Goal: Navigation & Orientation: Find specific page/section

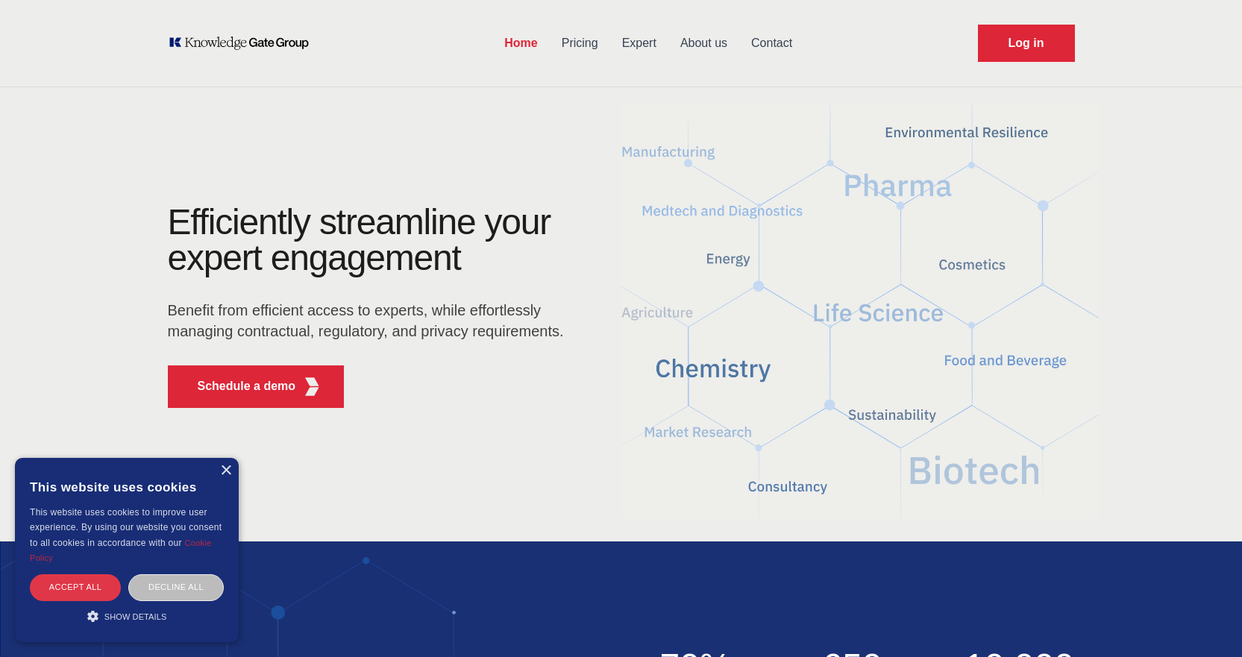
click at [72, 596] on div "Accept all" at bounding box center [75, 587] width 91 height 26
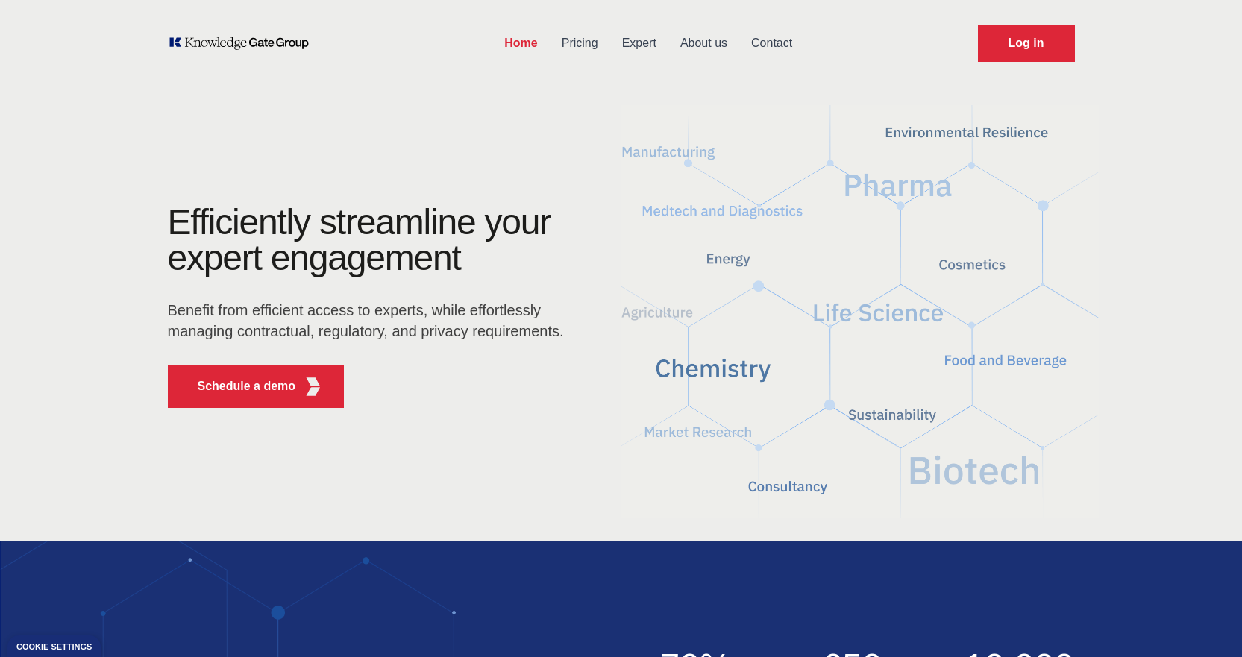
click at [583, 48] on link "Pricing" at bounding box center [580, 43] width 60 height 39
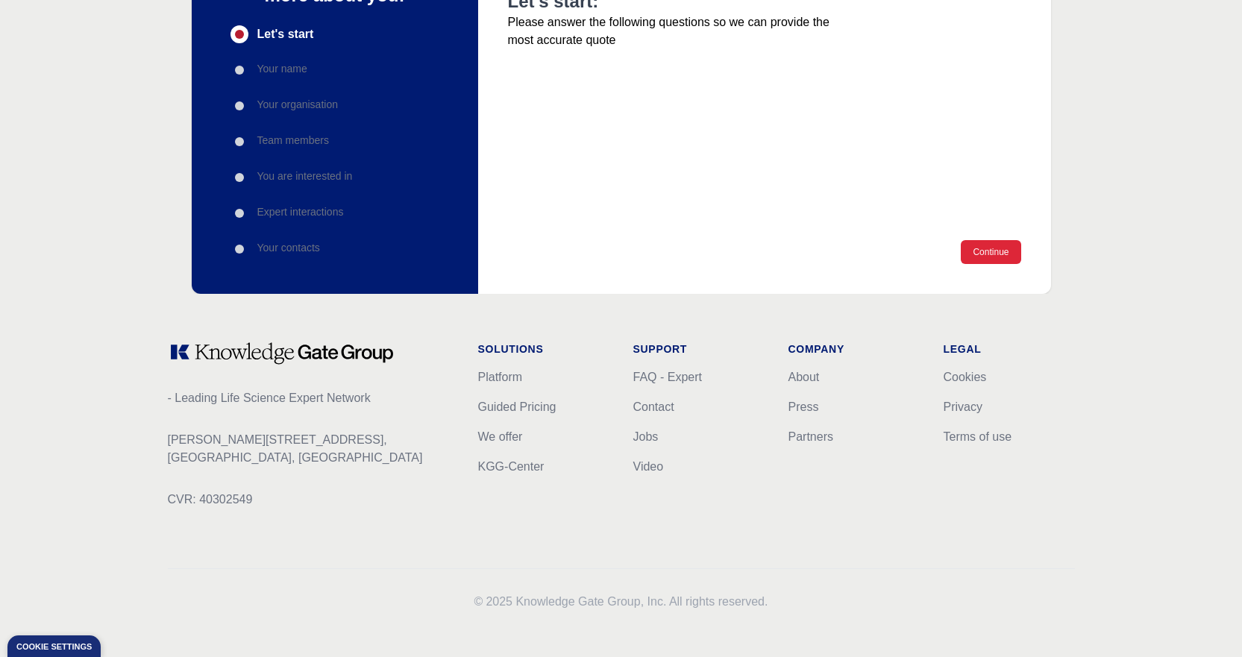
scroll to position [225, 0]
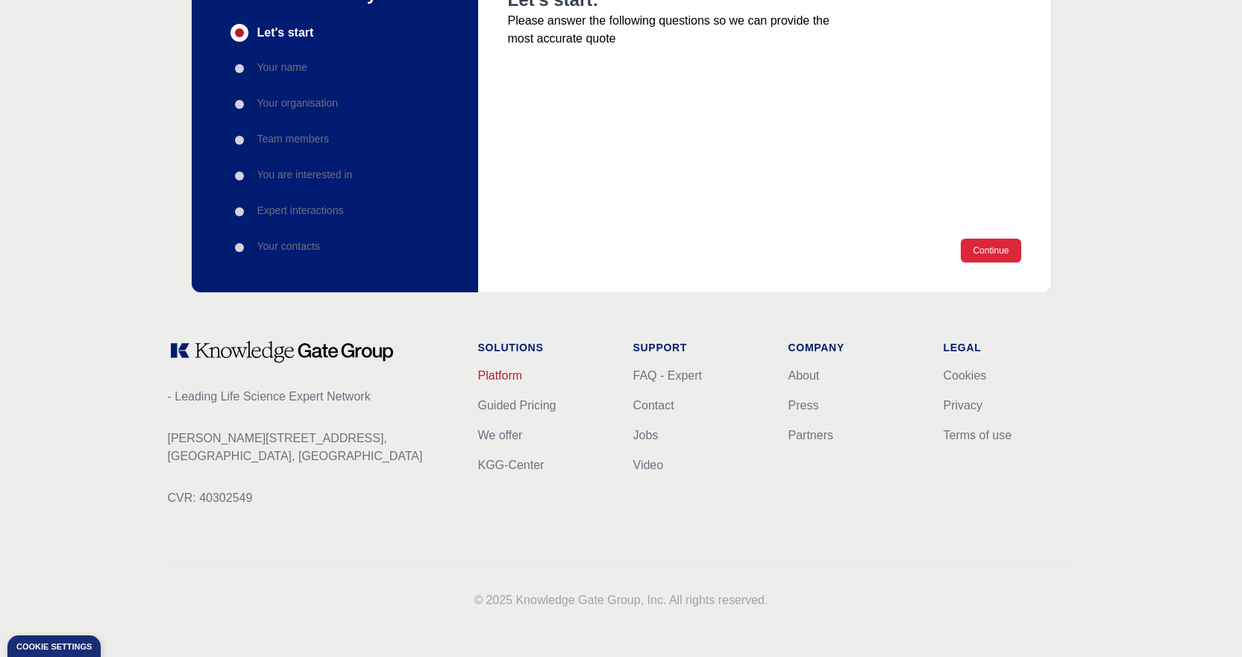
click at [489, 379] on link "Platform" at bounding box center [500, 375] width 45 height 13
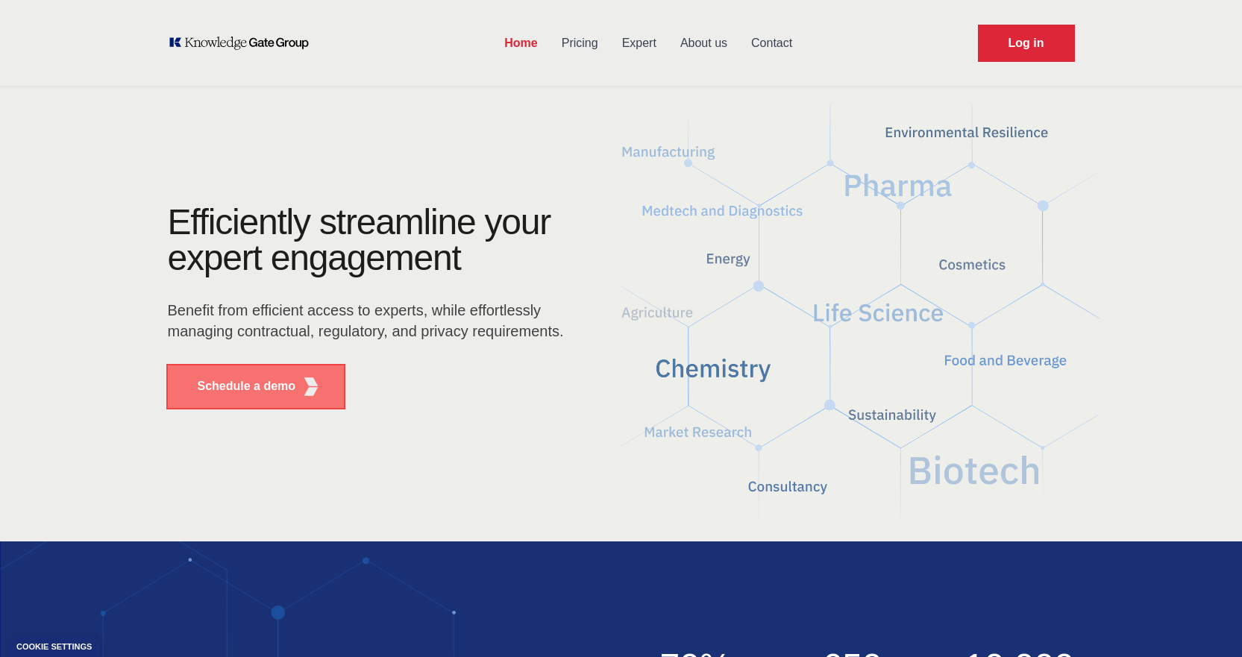
click at [283, 368] on button "Schedule a demo" at bounding box center [256, 386] width 177 height 43
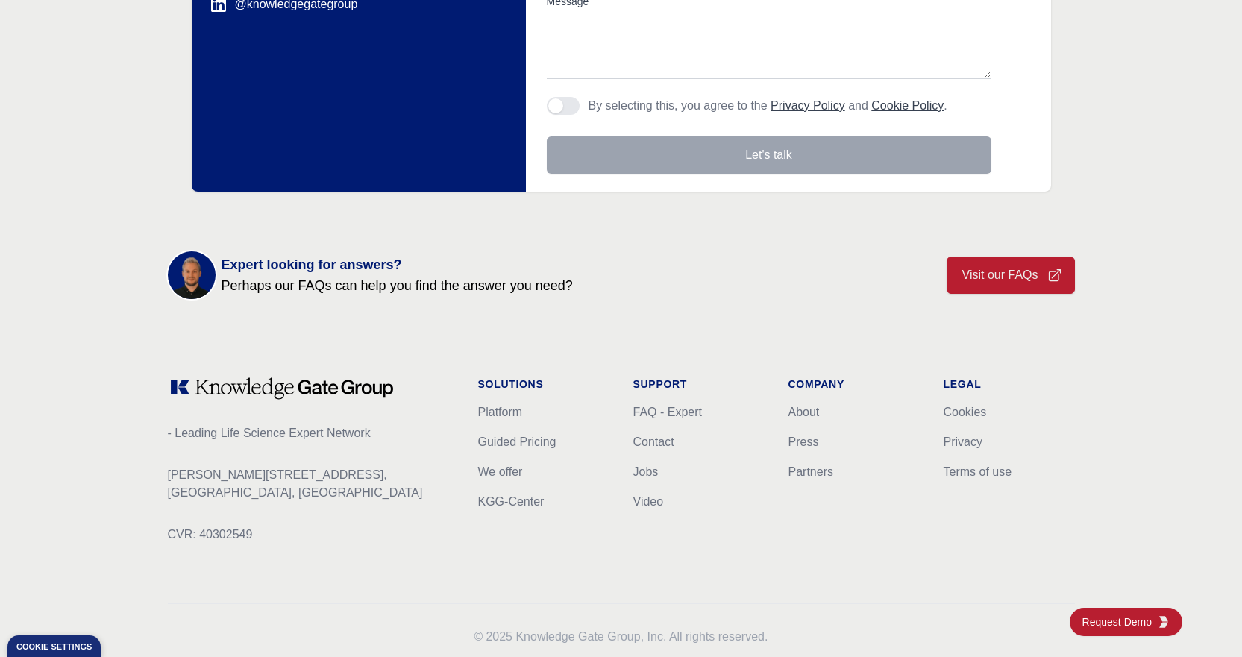
scroll to position [484, 0]
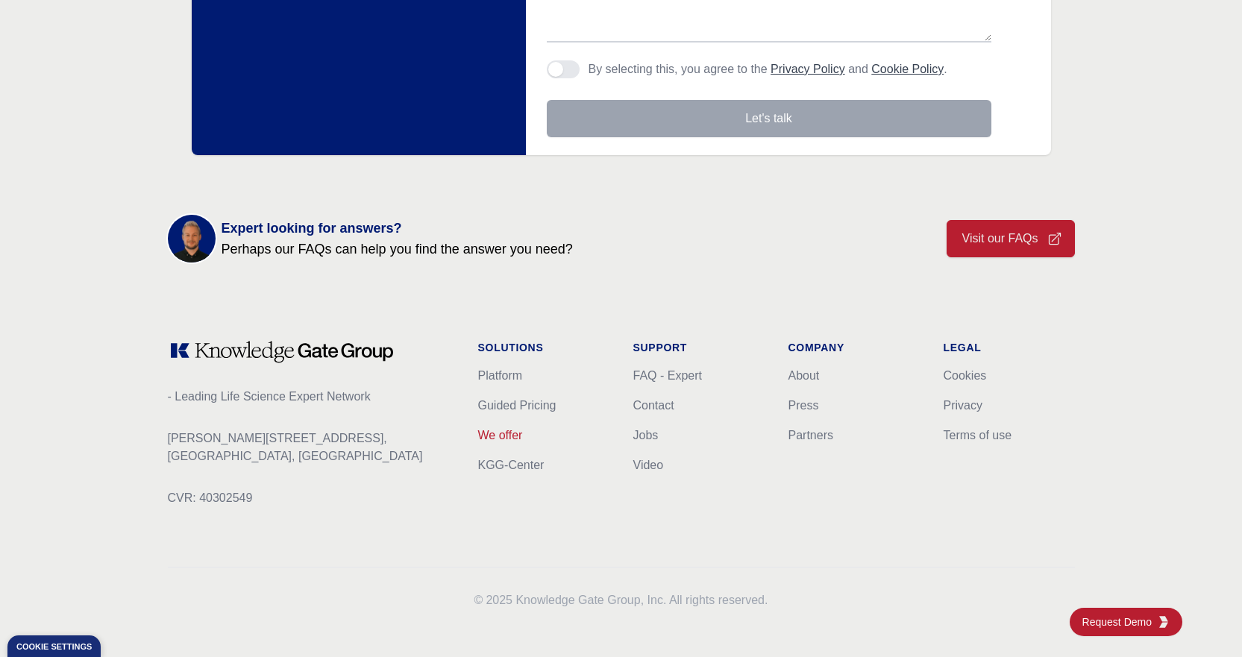
click at [503, 430] on link "We offer" at bounding box center [500, 435] width 45 height 13
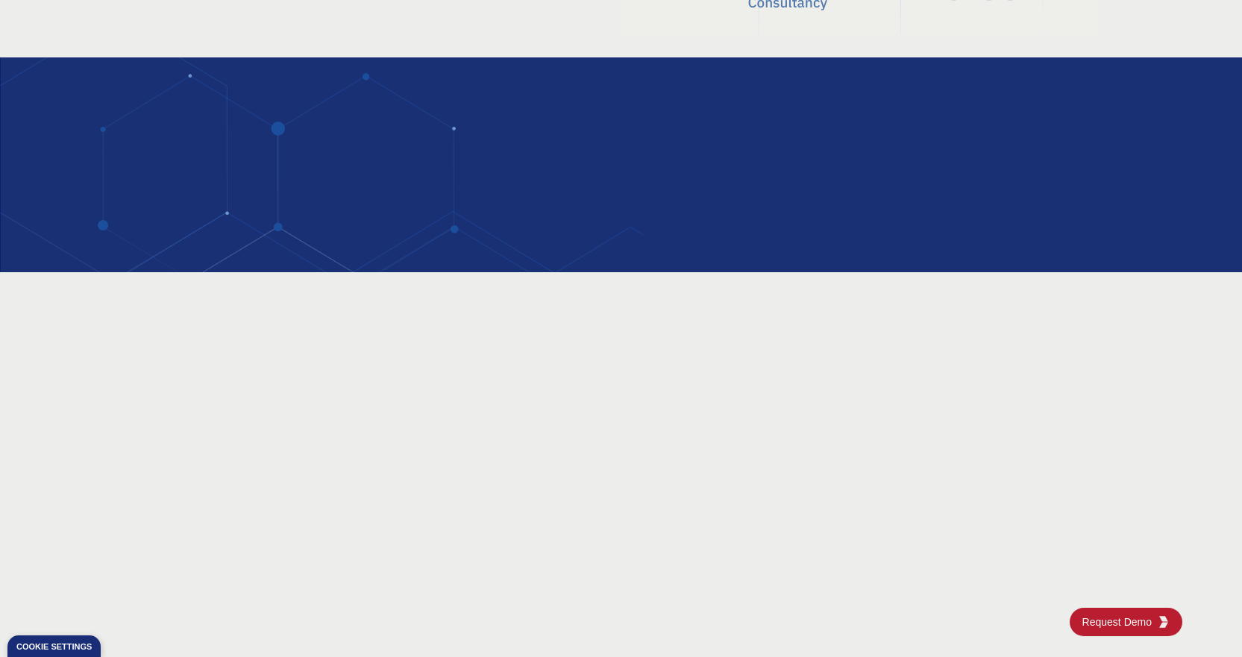
scroll to position [1105, 0]
